Goal: Task Accomplishment & Management: Manage account settings

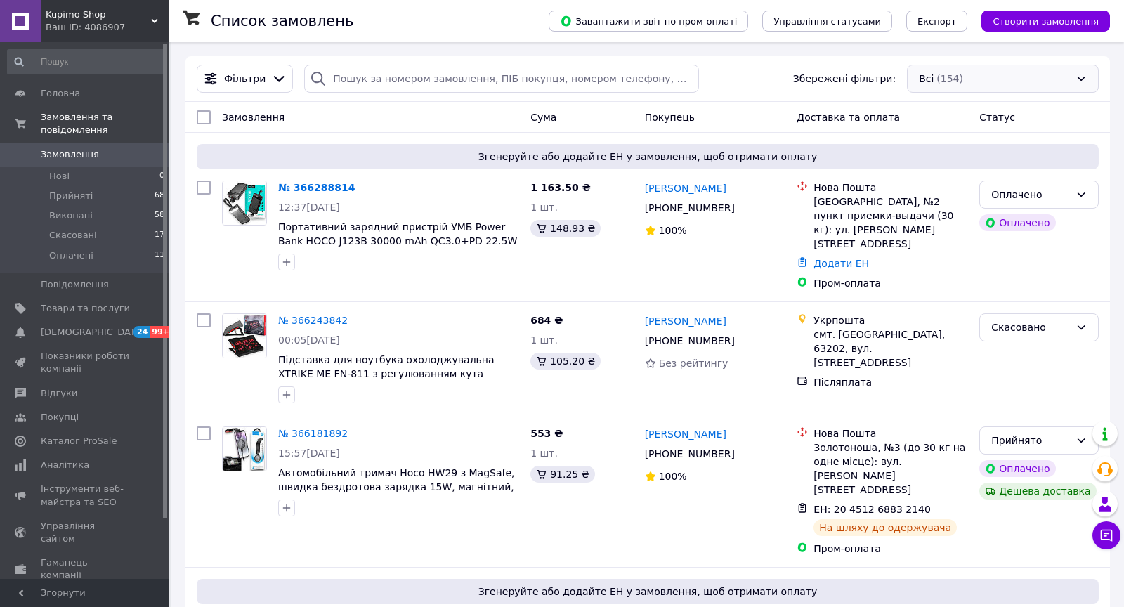
click at [970, 75] on div "Всі (154)" at bounding box center [1003, 79] width 192 height 28
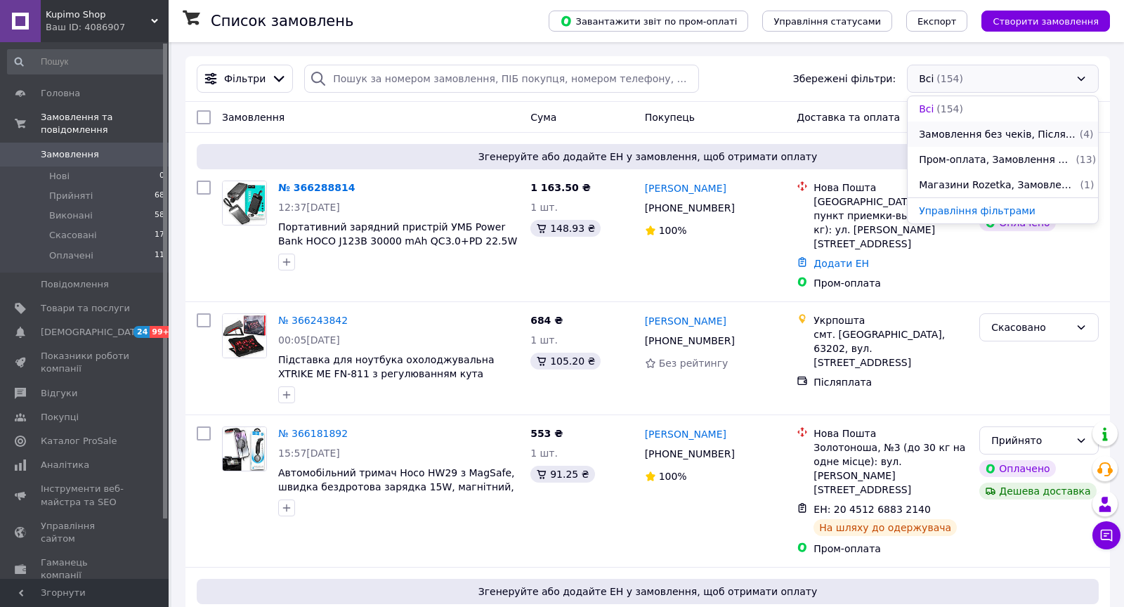
click at [980, 133] on span "Замовлення без чеків, Післяплата, Отримано, Нова Пошта" at bounding box center [998, 134] width 158 height 14
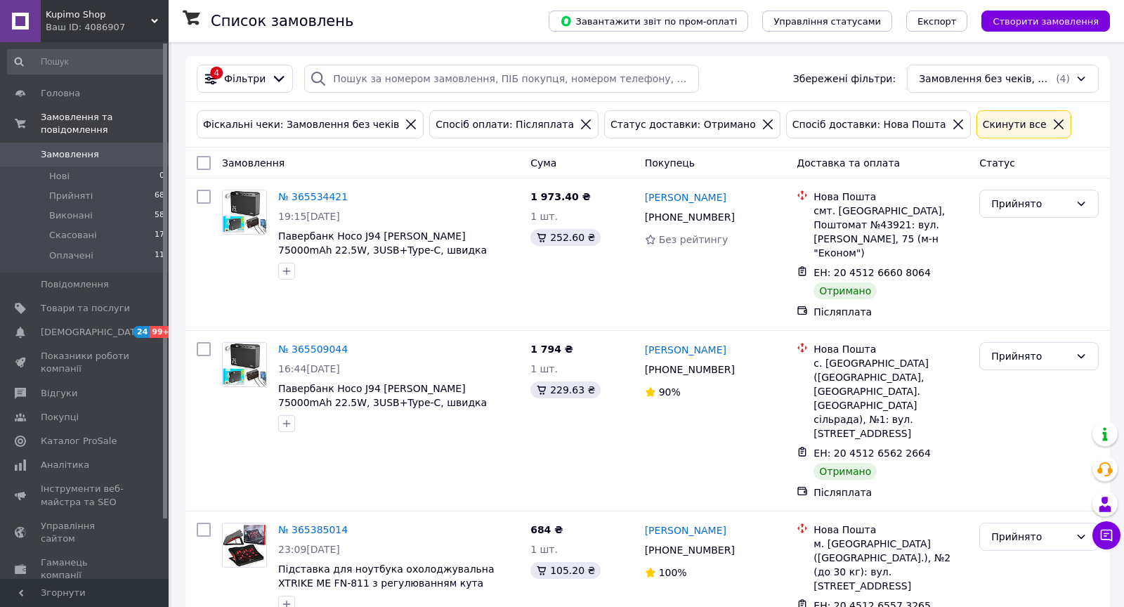
click at [201, 164] on input "checkbox" at bounding box center [204, 163] width 14 height 14
checkbox input "true"
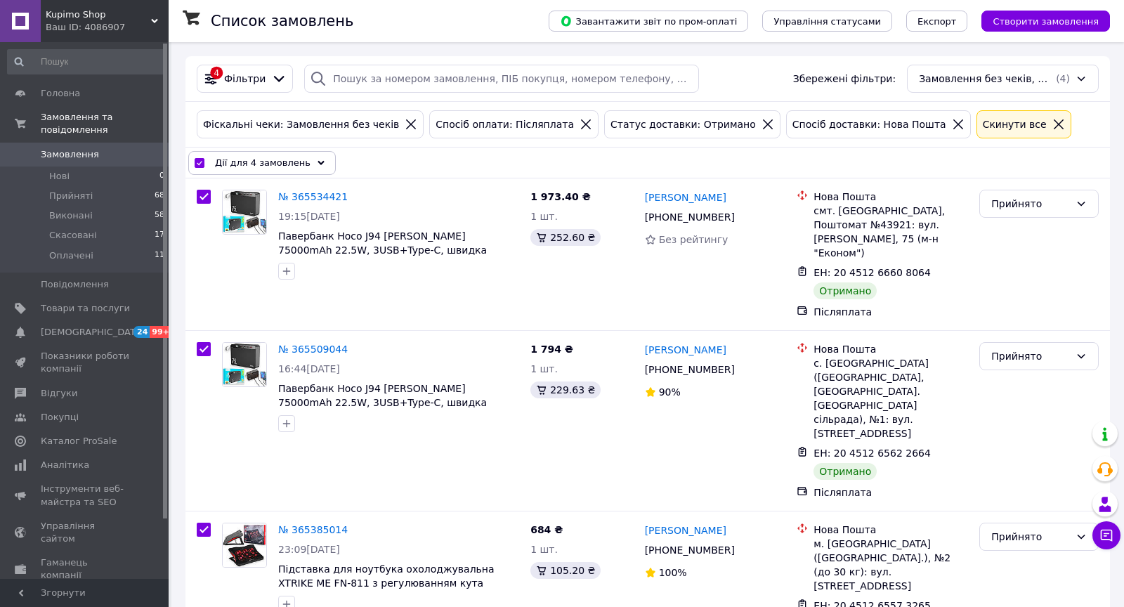
click at [294, 164] on span "Дії для 4 замовлень" at bounding box center [263, 163] width 96 height 14
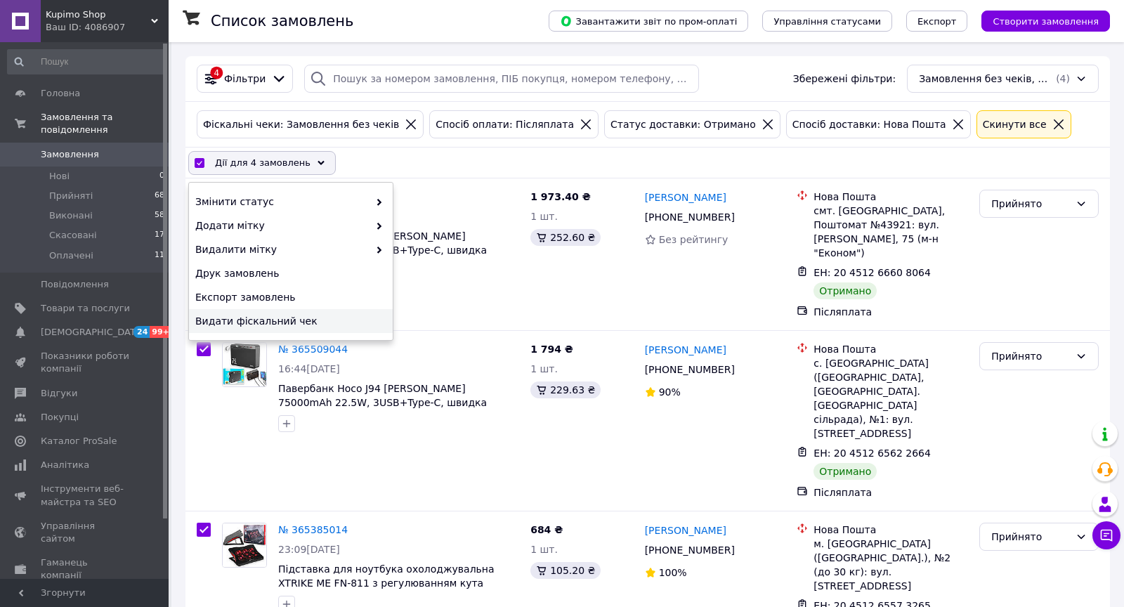
click at [304, 321] on span "Видати фіскальний чек" at bounding box center [289, 321] width 188 height 14
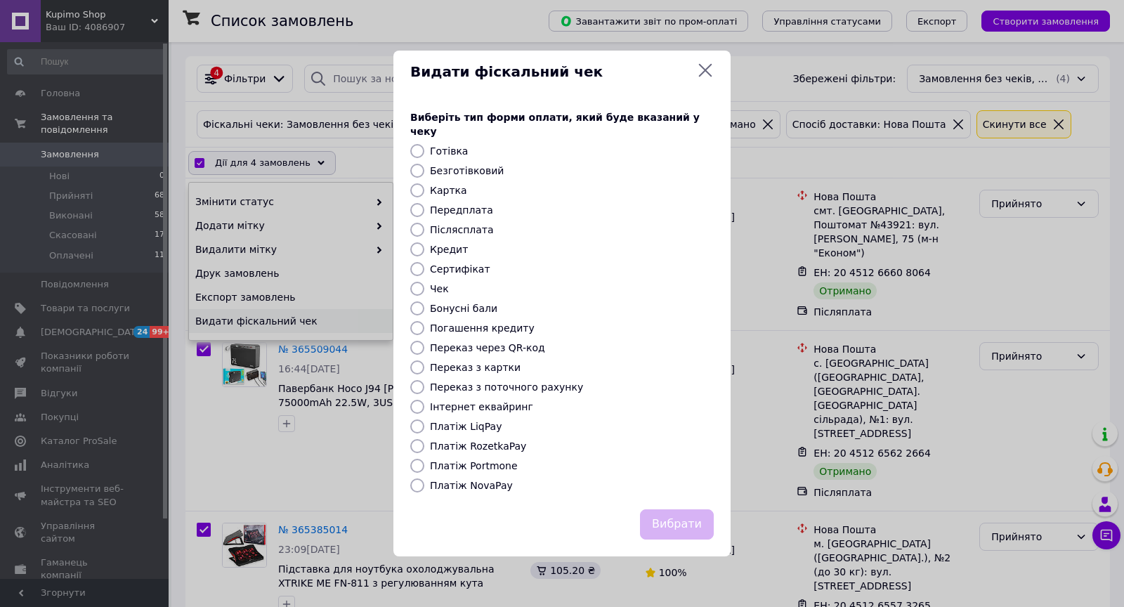
click at [479, 481] on label "Платіж NovaPay" at bounding box center [471, 485] width 83 height 11
click at [424, 481] on input "Платіж NovaPay" at bounding box center [417, 485] width 14 height 14
radio input "true"
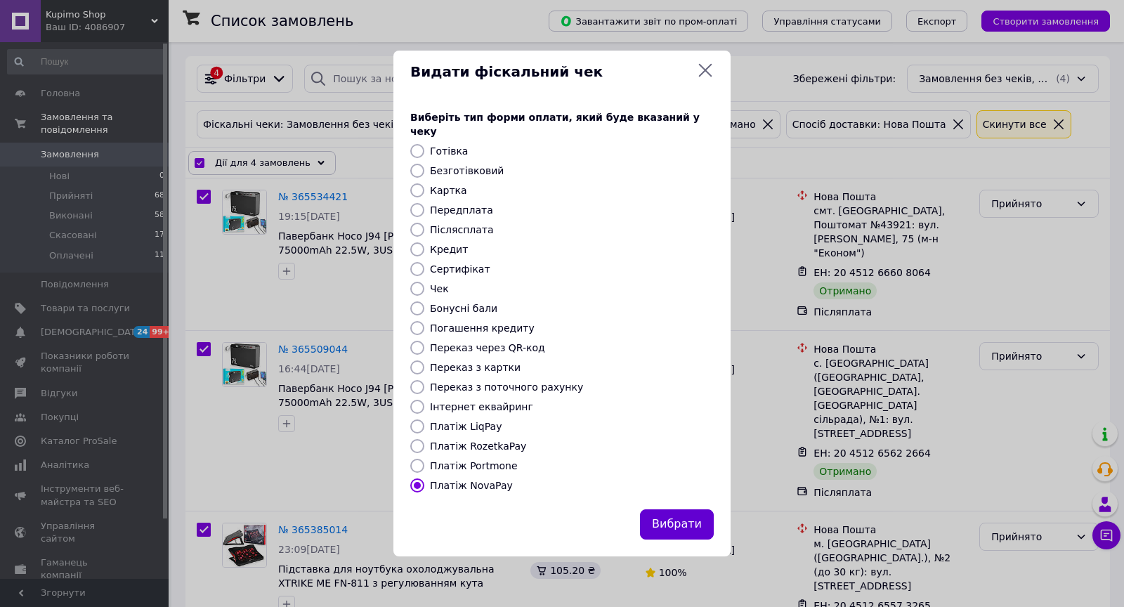
click at [657, 509] on button "Вибрати" at bounding box center [677, 524] width 74 height 30
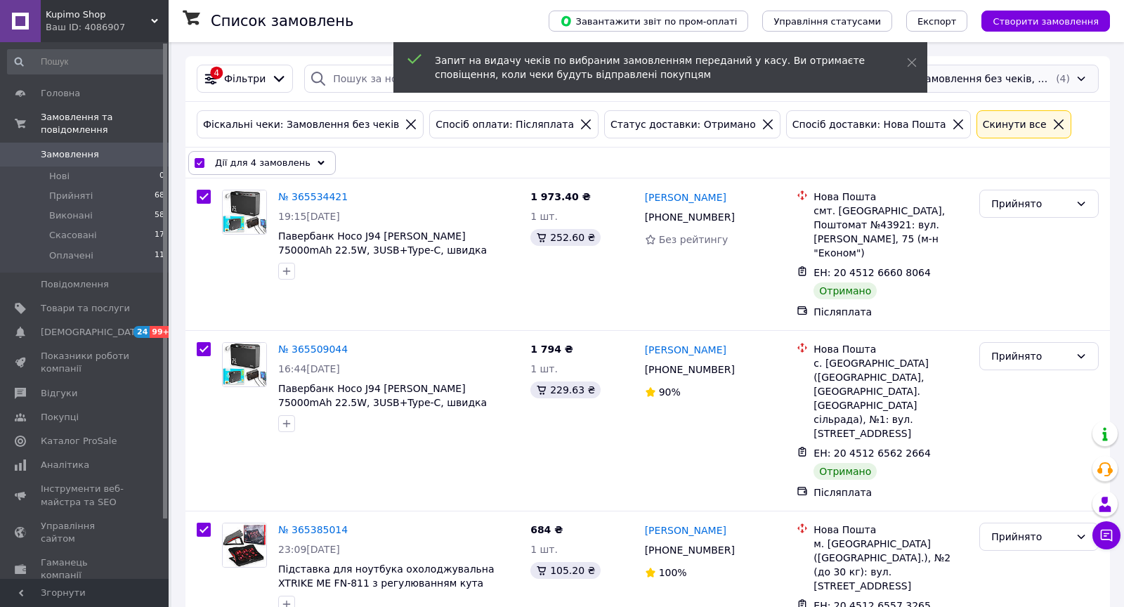
click at [1003, 79] on div "Замовлення без чеків, Післяплата, Отримано, Нова Пошта (4)" at bounding box center [1003, 79] width 192 height 28
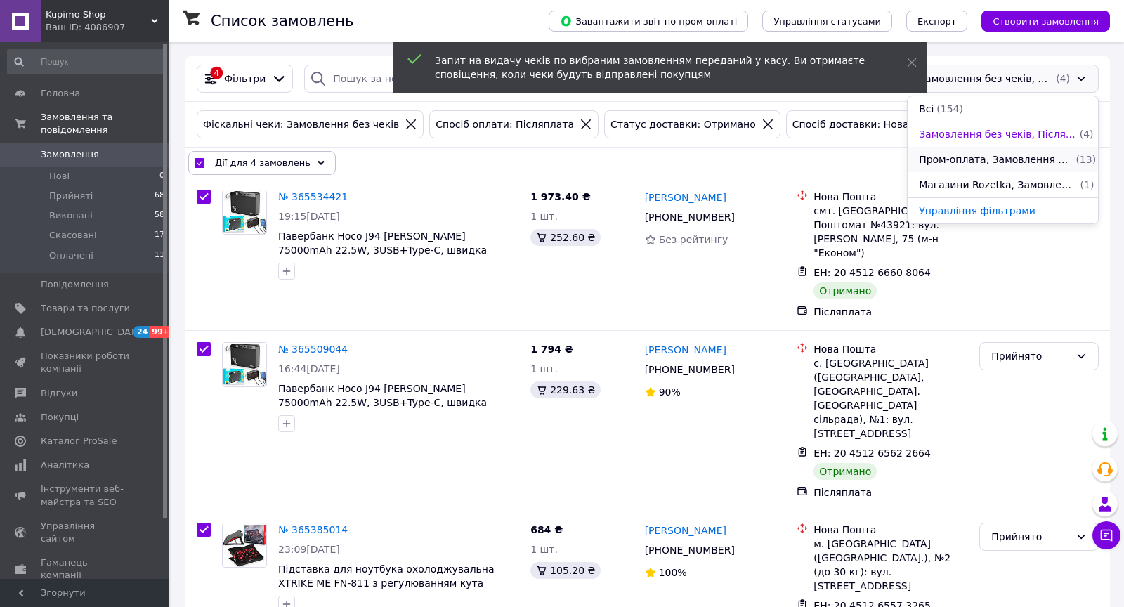
click at [1016, 162] on span "Пром-оплата, Замовлення без чеків, Отримано, 06.09.2025" at bounding box center [996, 159] width 154 height 14
checkbox input "false"
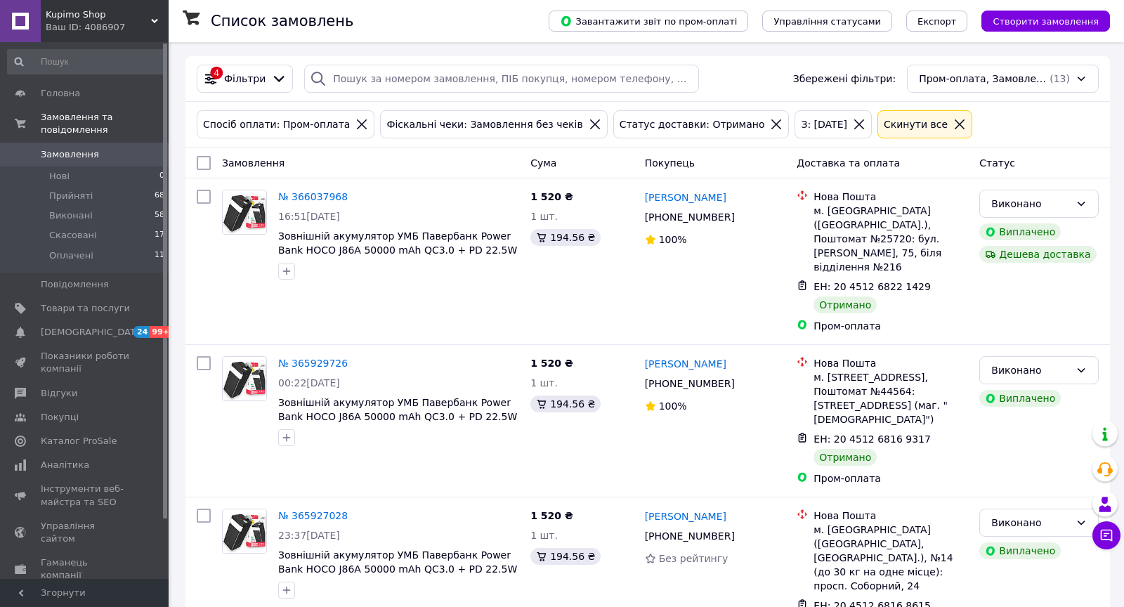
click at [205, 162] on input "checkbox" at bounding box center [204, 163] width 14 height 14
checkbox input "true"
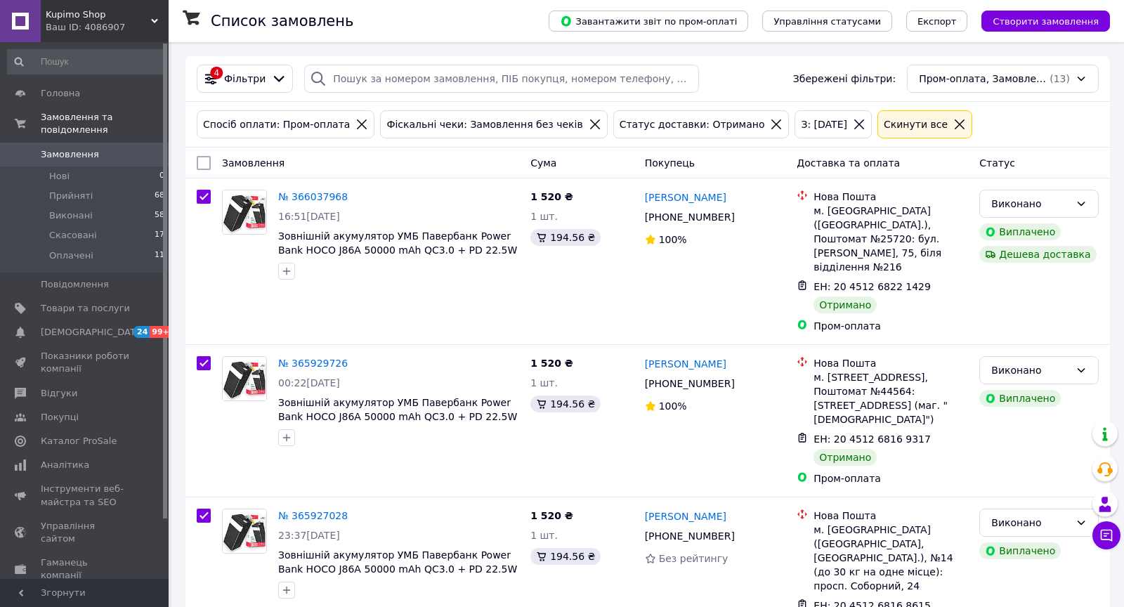
checkbox input "true"
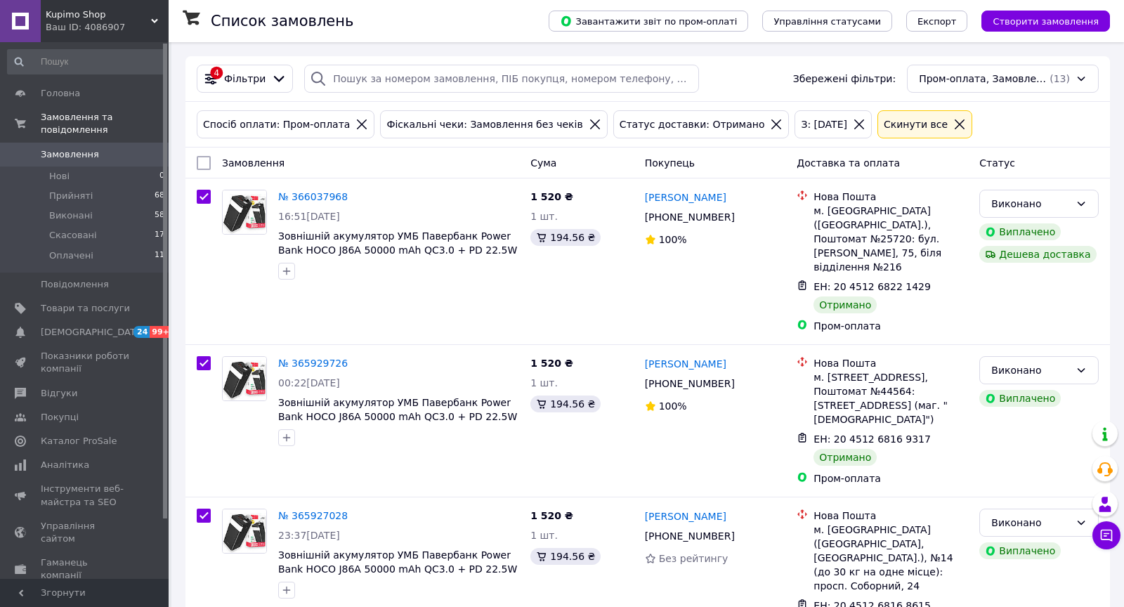
checkbox input "true"
click at [271, 167] on span "Дії для 13 замовлень" at bounding box center [265, 163] width 101 height 14
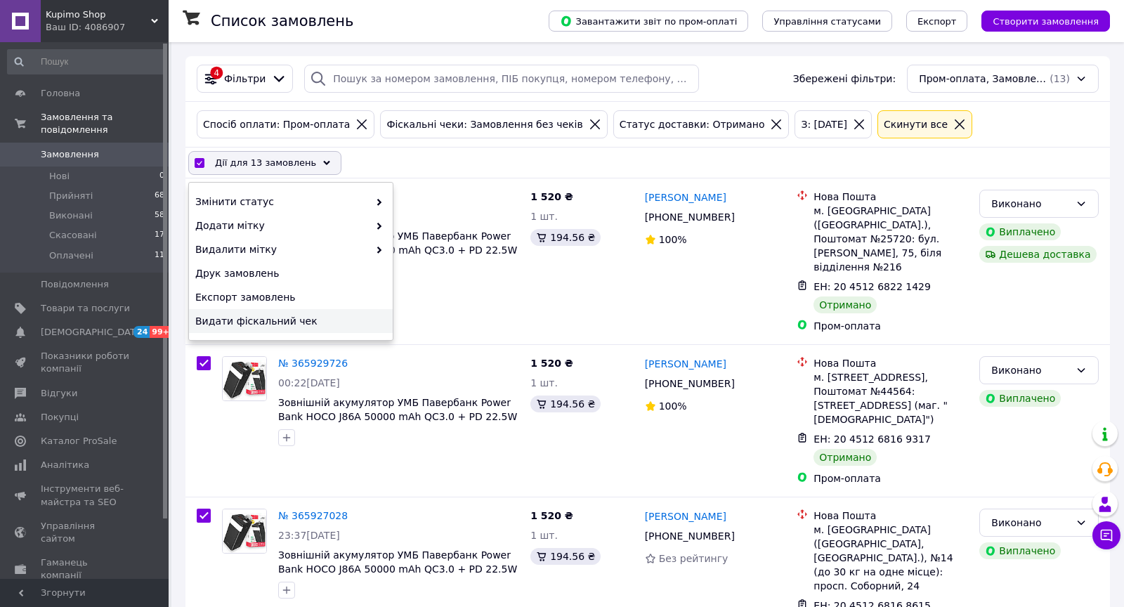
click at [292, 314] on span "Видати фіскальний чек" at bounding box center [289, 321] width 188 height 14
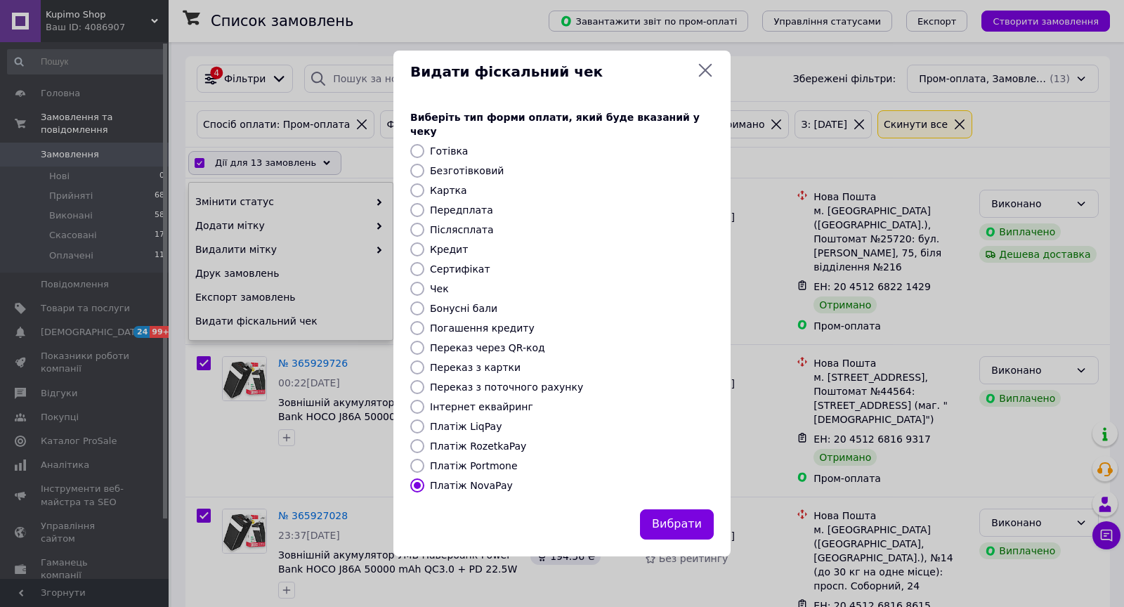
click at [463, 441] on label "Платіж RozetkaPay" at bounding box center [478, 446] width 96 height 11
click at [424, 441] on input "Платіж RozetkaPay" at bounding box center [417, 446] width 14 height 14
radio input "true"
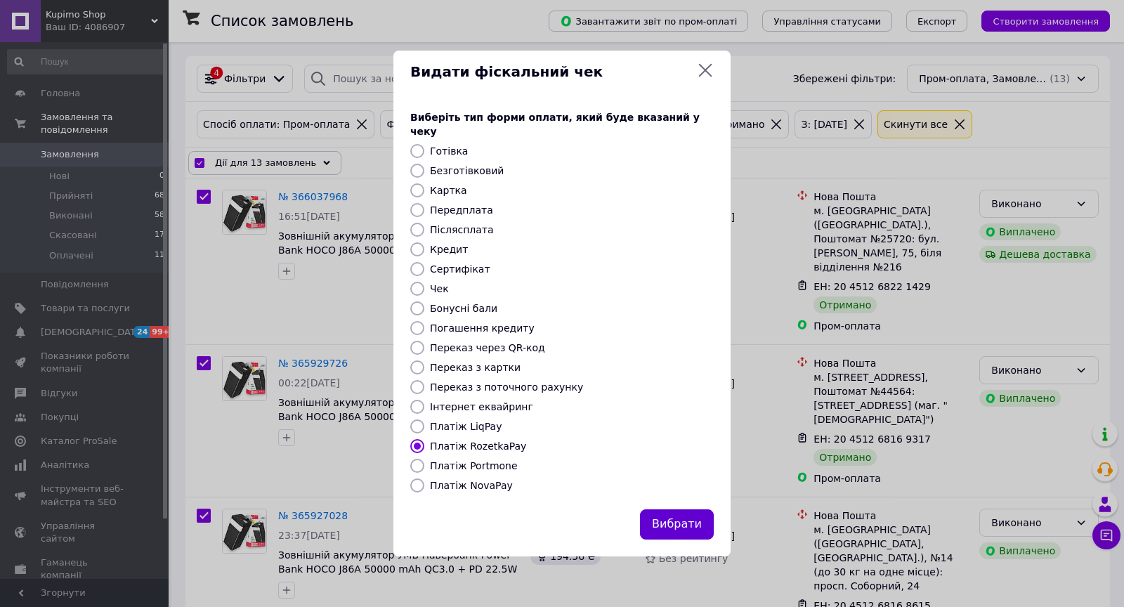
click at [681, 512] on button "Вибрати" at bounding box center [677, 524] width 74 height 30
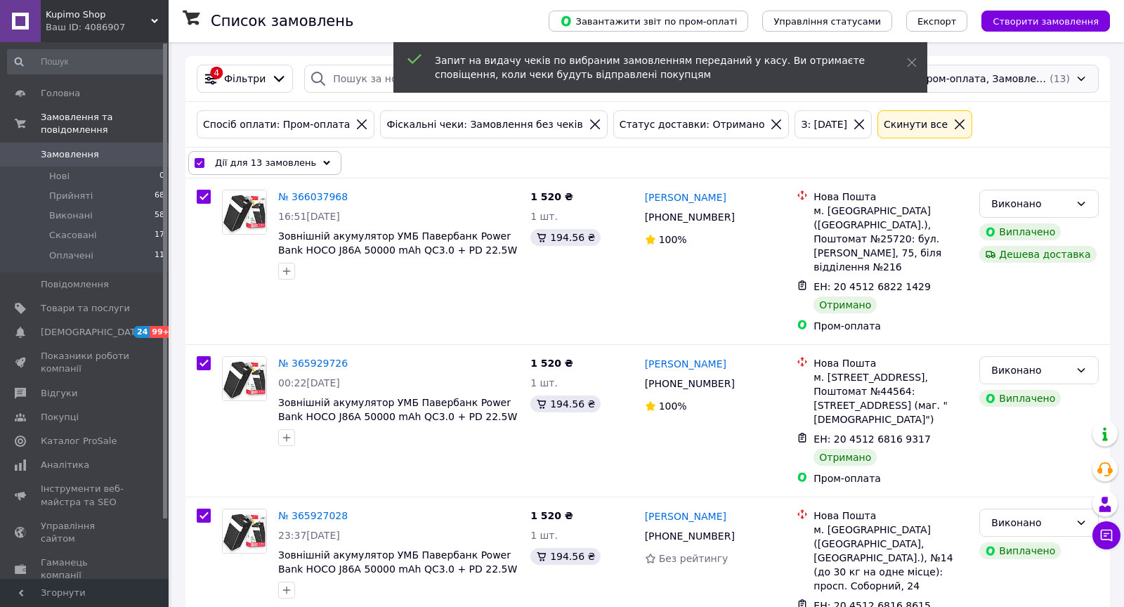
click at [998, 81] on div "Пром-оплата, Замовлення без чеків, Отримано, 06.09.2025 (13)" at bounding box center [1003, 79] width 192 height 28
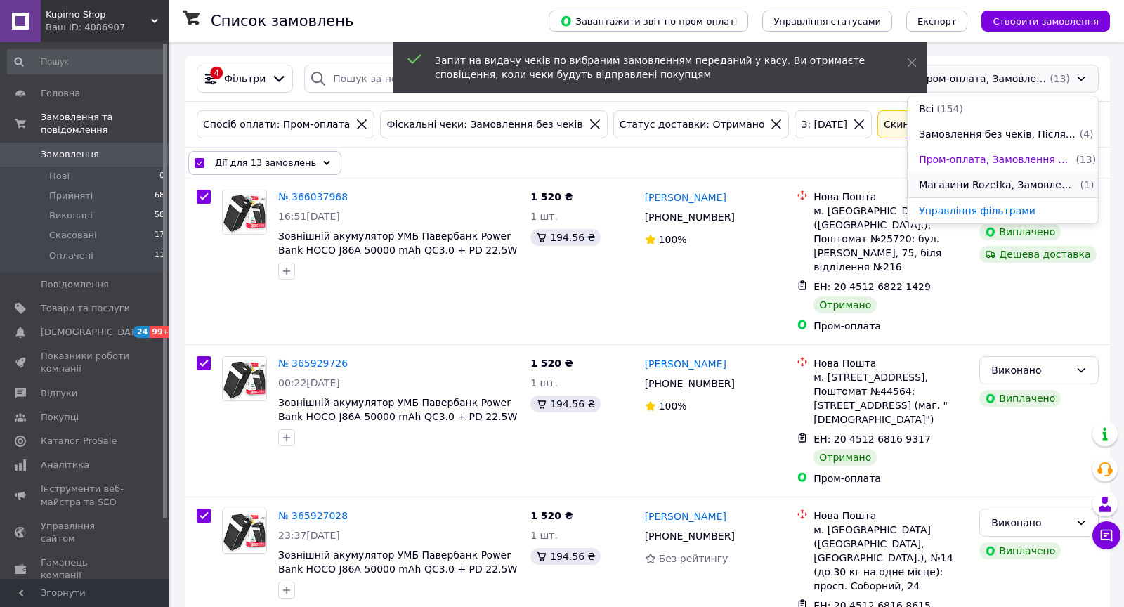
click at [977, 180] on span "Магазини Rozetka, Замовлення без чеків, Післяплата, Отримано" at bounding box center [998, 185] width 158 height 14
checkbox input "false"
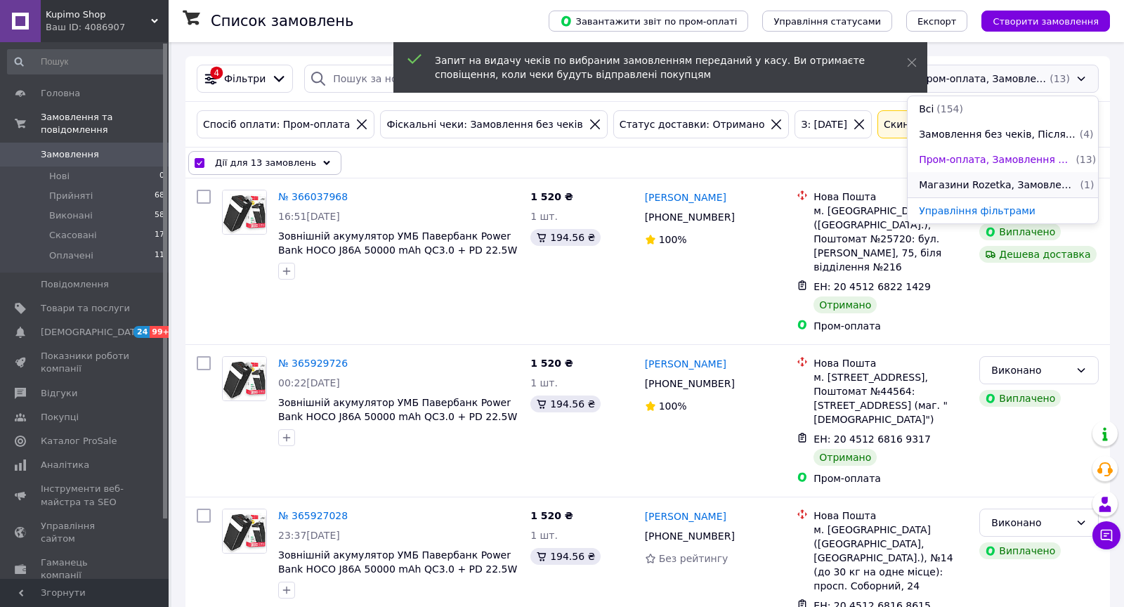
checkbox input "false"
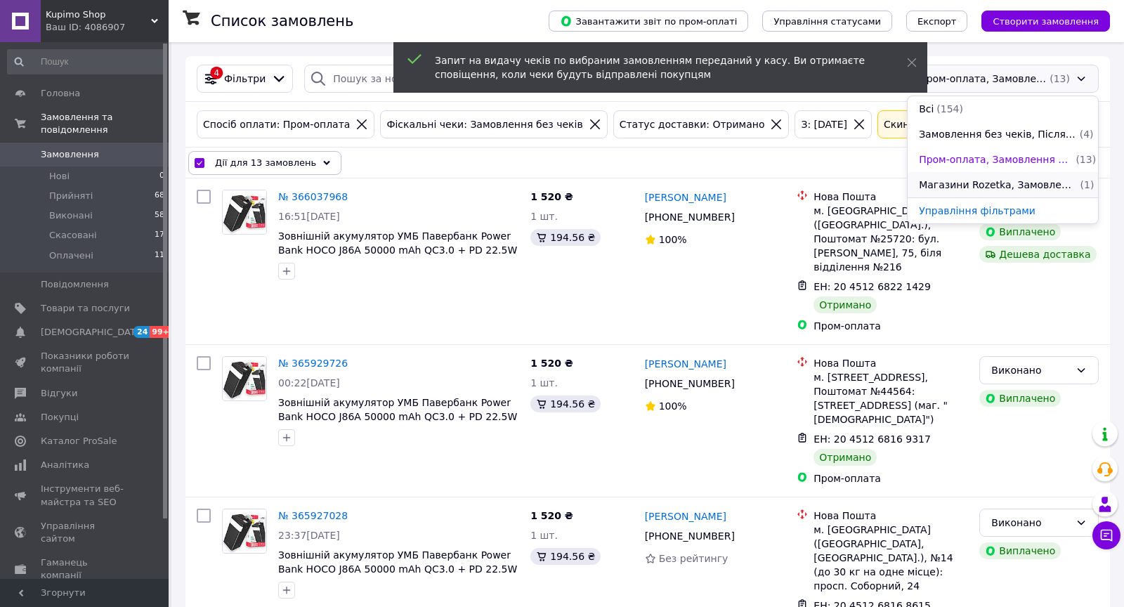
checkbox input "false"
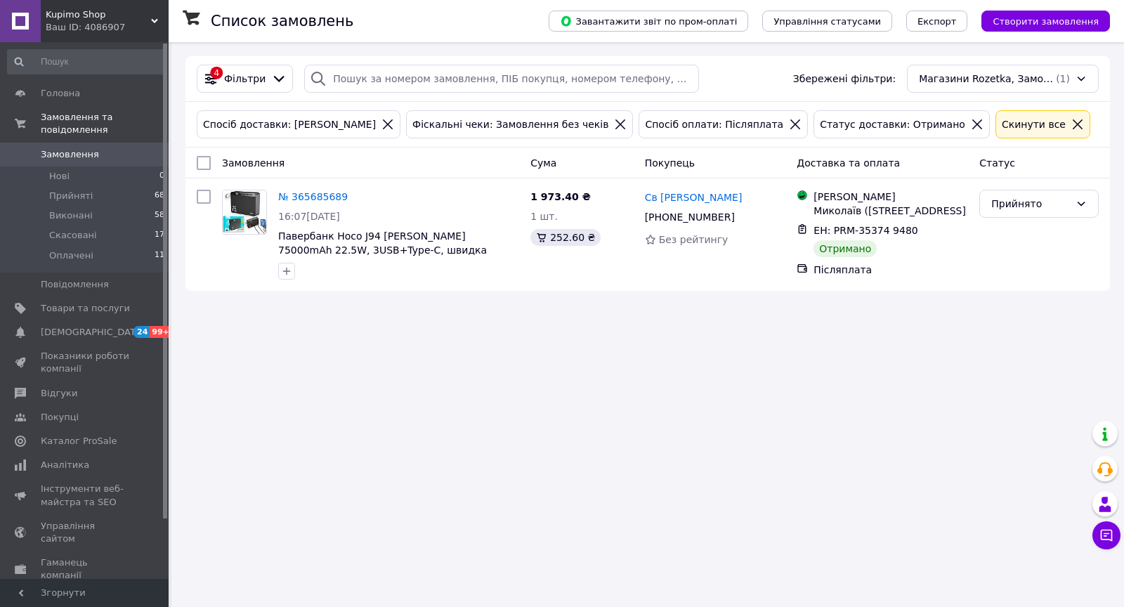
click at [199, 157] on input "checkbox" at bounding box center [204, 163] width 14 height 14
click at [304, 160] on span "Дії для 1 замовлення" at bounding box center [266, 163] width 102 height 14
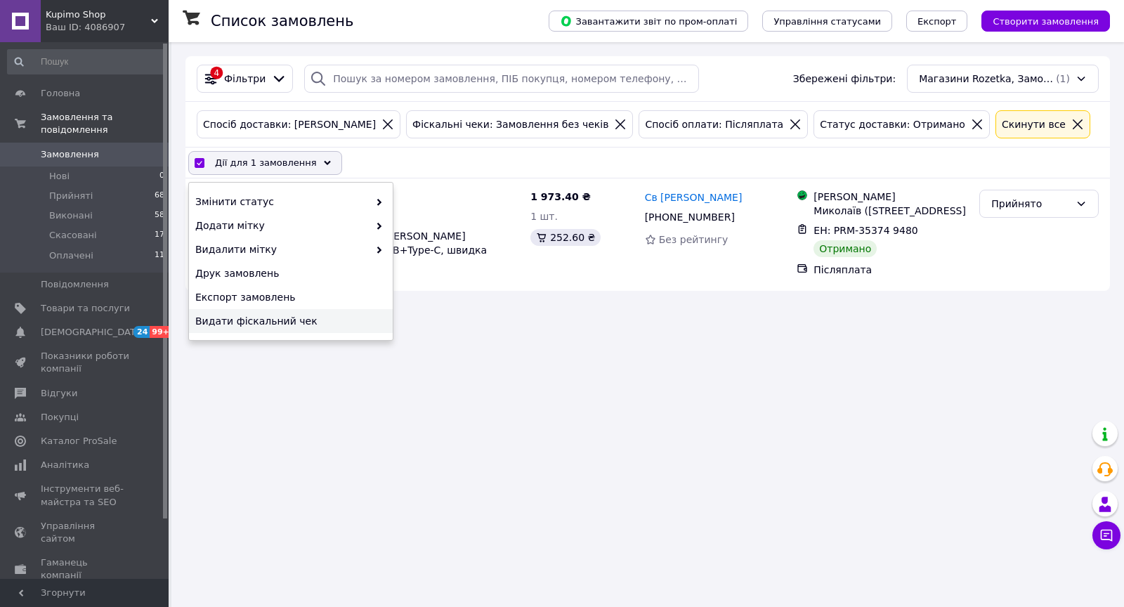
click at [313, 327] on div "Видати фіскальний чек" at bounding box center [291, 321] width 204 height 24
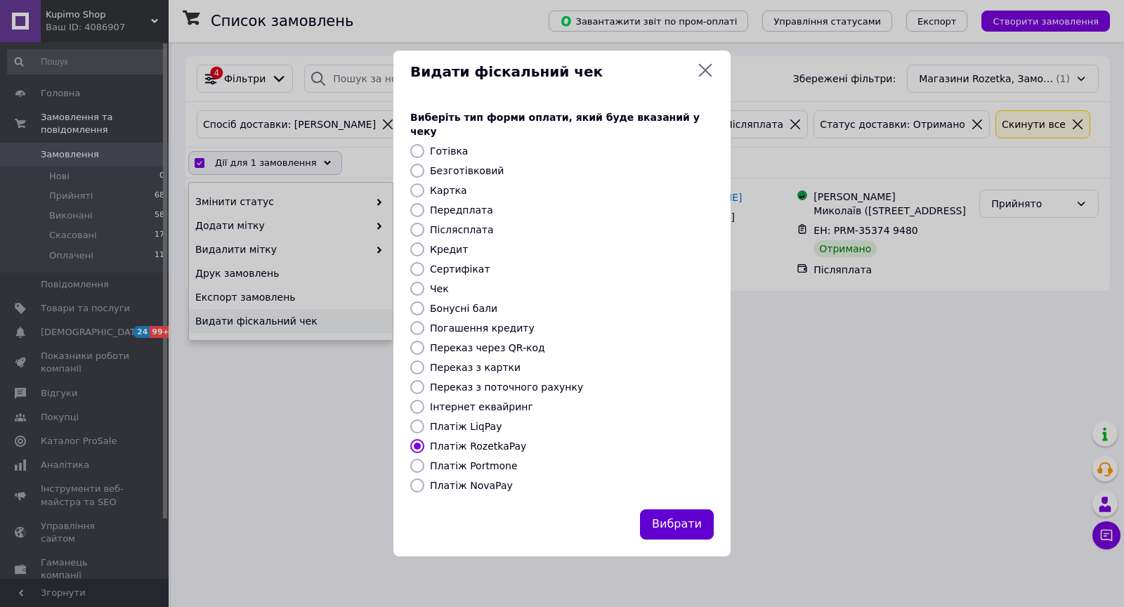
click at [689, 516] on button "Вибрати" at bounding box center [677, 524] width 74 height 30
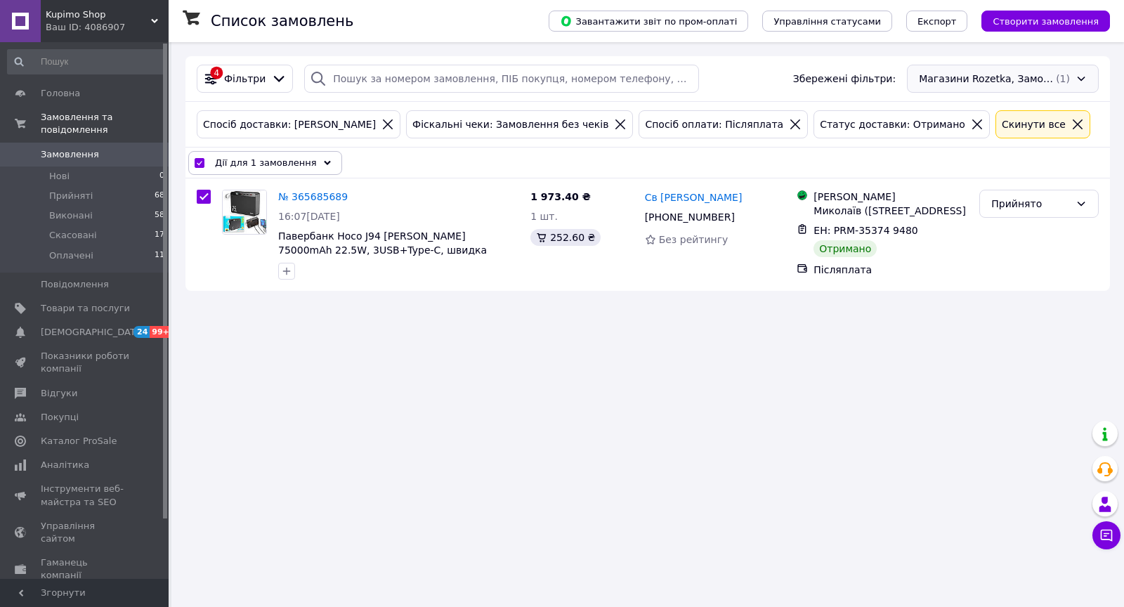
click at [1001, 86] on div "Магазини Rozetka, Замовлення без чеків, Післяплата, Отримано (1)" at bounding box center [1003, 79] width 192 height 28
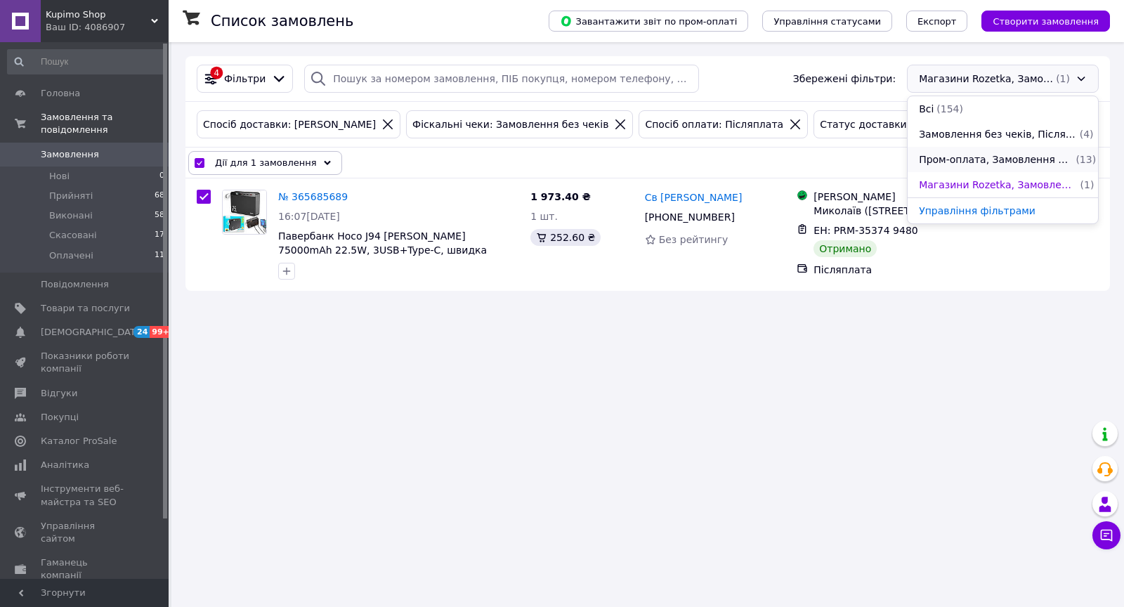
click at [1012, 159] on span "Пром-оплата, Замовлення без чеків, Отримано, 06.09.2025" at bounding box center [996, 159] width 154 height 14
checkbox input "false"
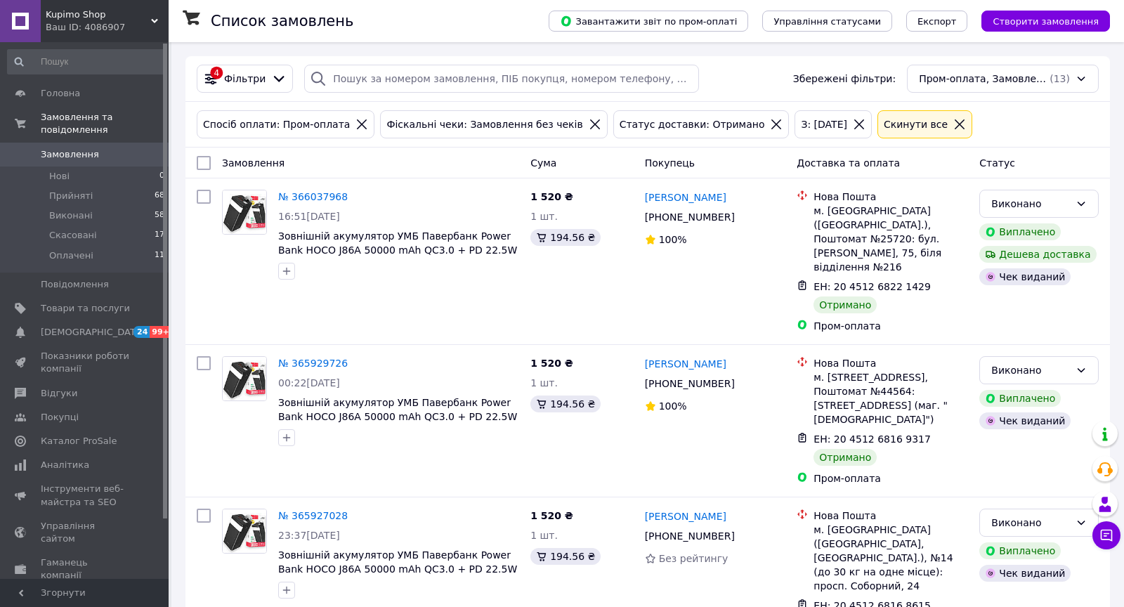
click at [979, 78] on div "Пром-оплата, Замовлення без чеків, Отримано, 06.09.2025 (13)" at bounding box center [1003, 79] width 192 height 28
